Goal: Check status: Check status

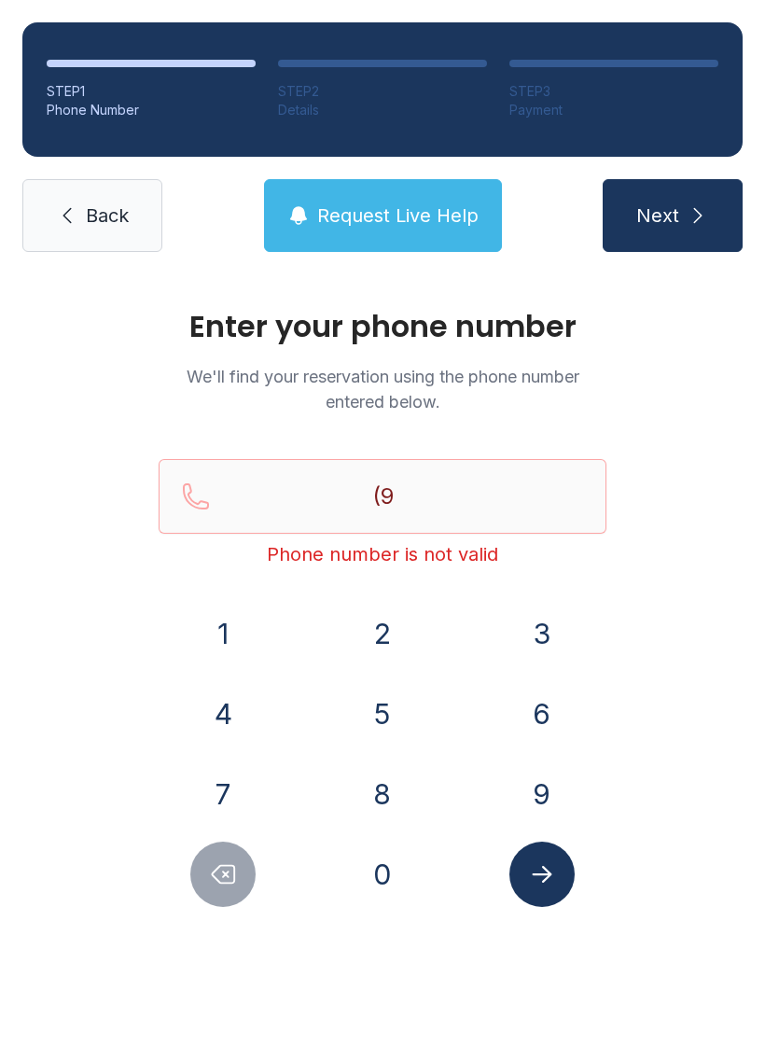
click at [223, 604] on button "1" at bounding box center [222, 633] width 65 height 65
click at [389, 864] on button "0" at bounding box center [382, 874] width 65 height 65
click at [393, 615] on button "2" at bounding box center [382, 633] width 65 height 65
click at [390, 699] on button "5" at bounding box center [382, 713] width 65 height 65
click at [234, 777] on button "7" at bounding box center [222, 794] width 65 height 65
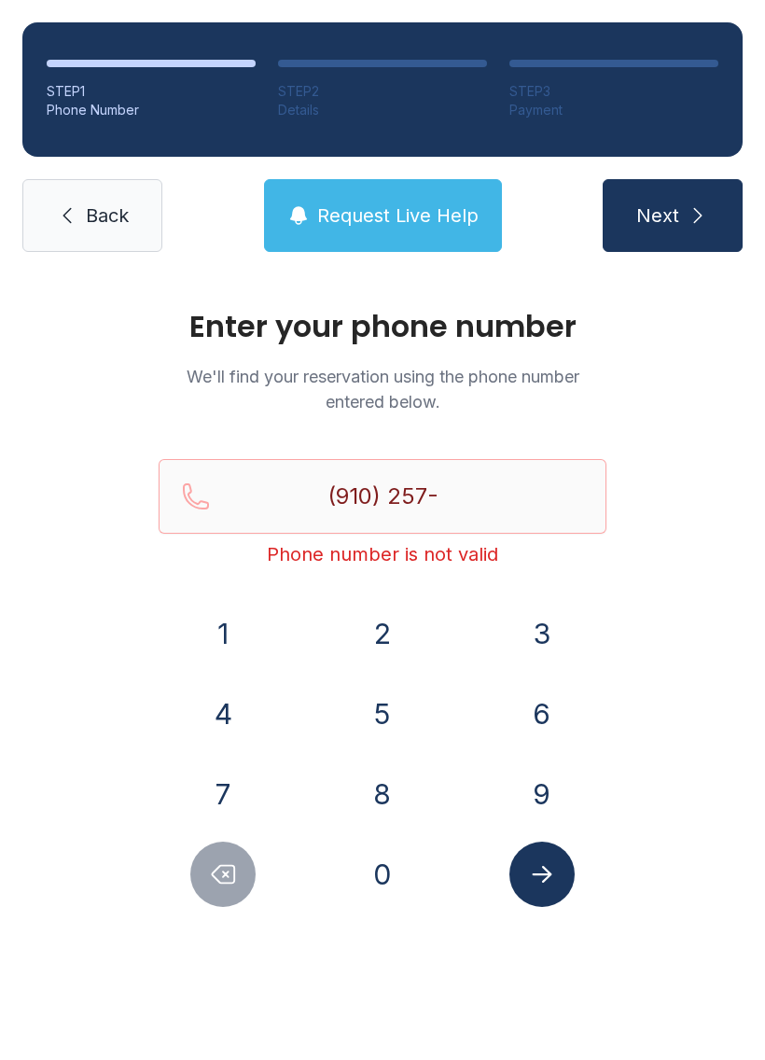
click at [569, 619] on button "3" at bounding box center [542, 633] width 65 height 65
click at [555, 796] on button "9" at bounding box center [542, 794] width 65 height 65
click at [544, 609] on button "3" at bounding box center [542, 633] width 65 height 65
click at [241, 704] on button "4" at bounding box center [222, 713] width 65 height 65
click at [551, 887] on icon "Submit lookup form" at bounding box center [542, 875] width 28 height 28
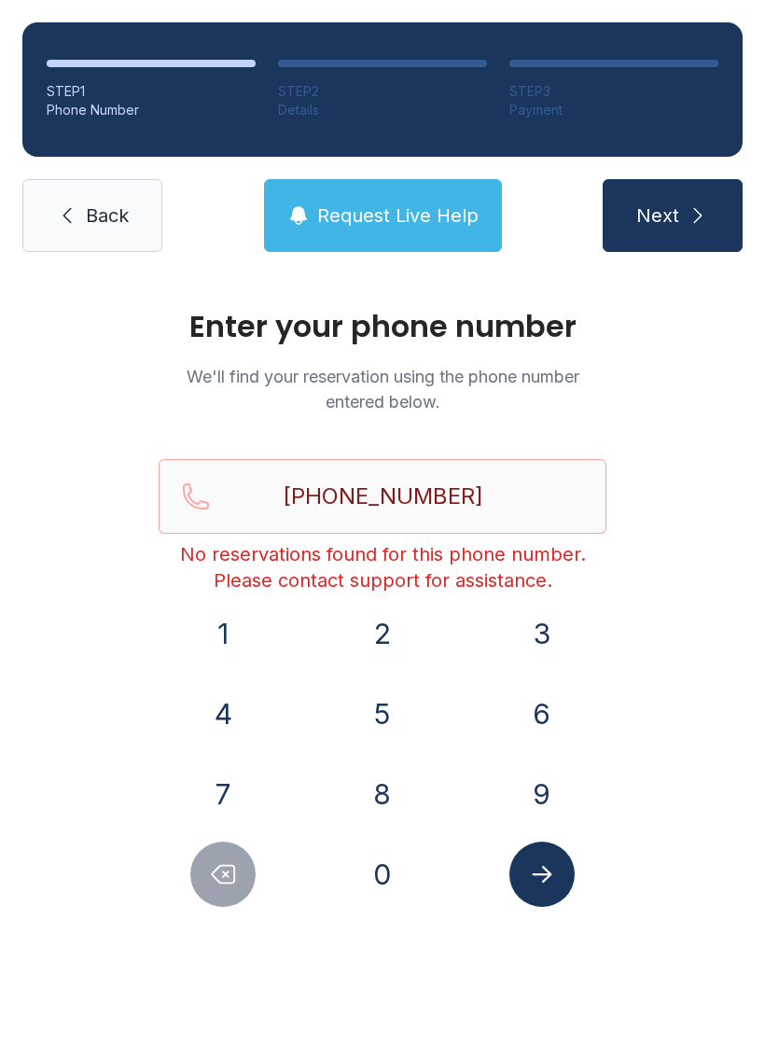
click at [538, 888] on icon "Submit lookup form" at bounding box center [542, 875] width 28 height 28
click at [459, 493] on input "[PHONE_NUMBER]" at bounding box center [383, 496] width 448 height 75
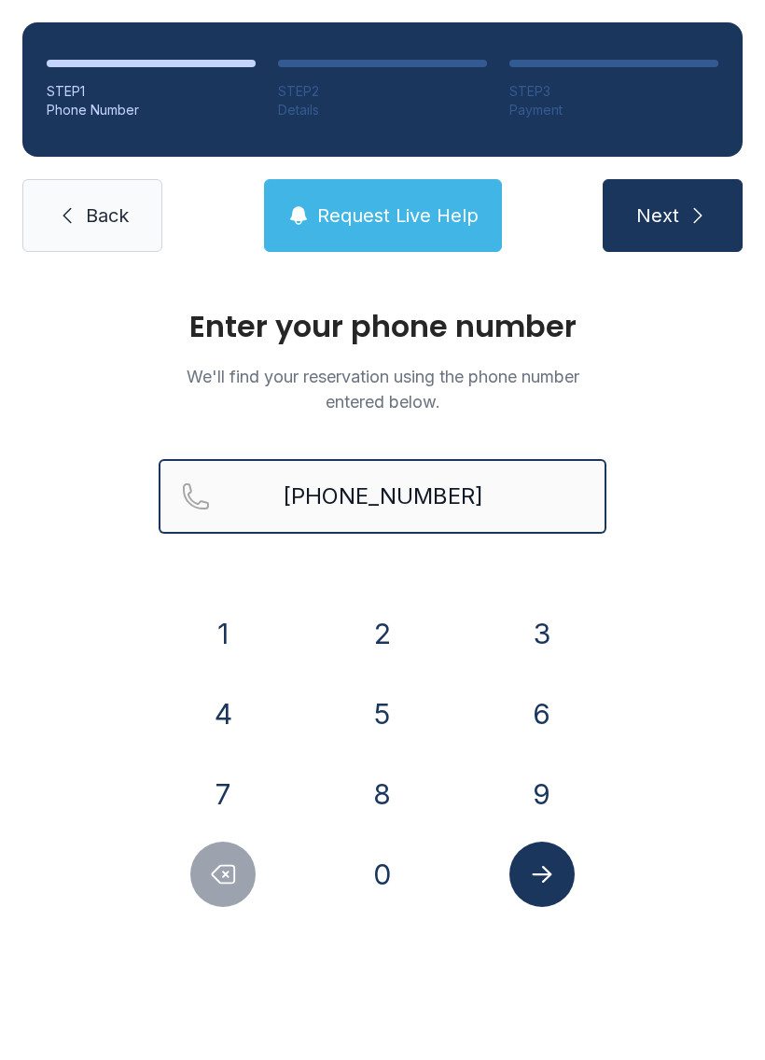
type input "[PHONE_NUMBER]"
click at [672, 216] on button "Next" at bounding box center [673, 215] width 140 height 73
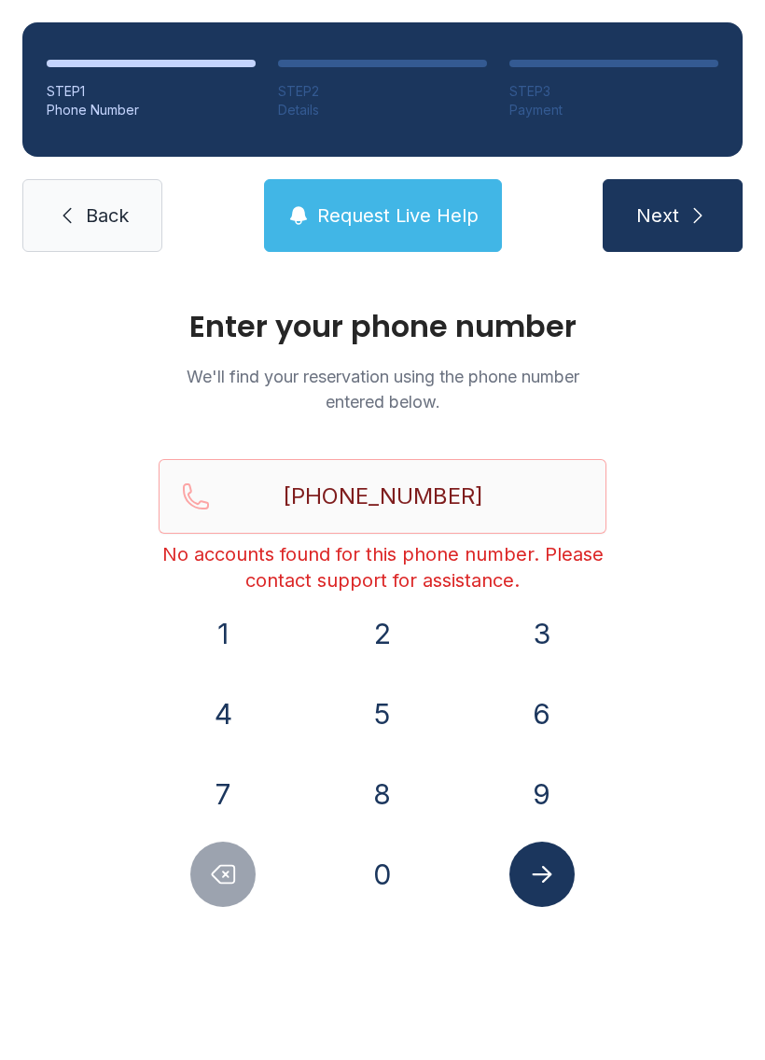
click at [359, 212] on span "Request Live Help" at bounding box center [398, 216] width 162 height 26
